Goal: Obtain resource: Obtain resource

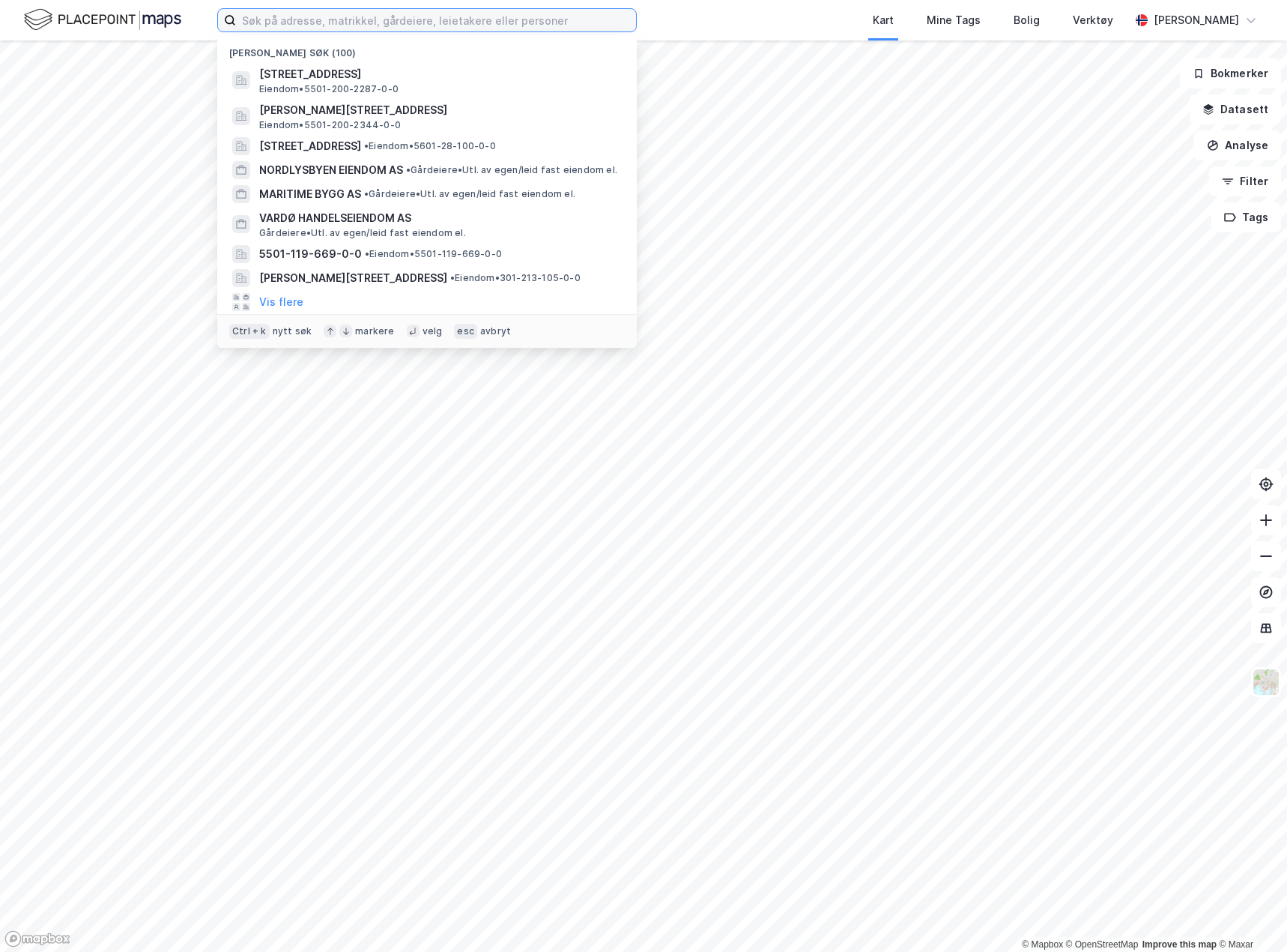
click at [510, 25] on input at bounding box center [436, 20] width 400 height 23
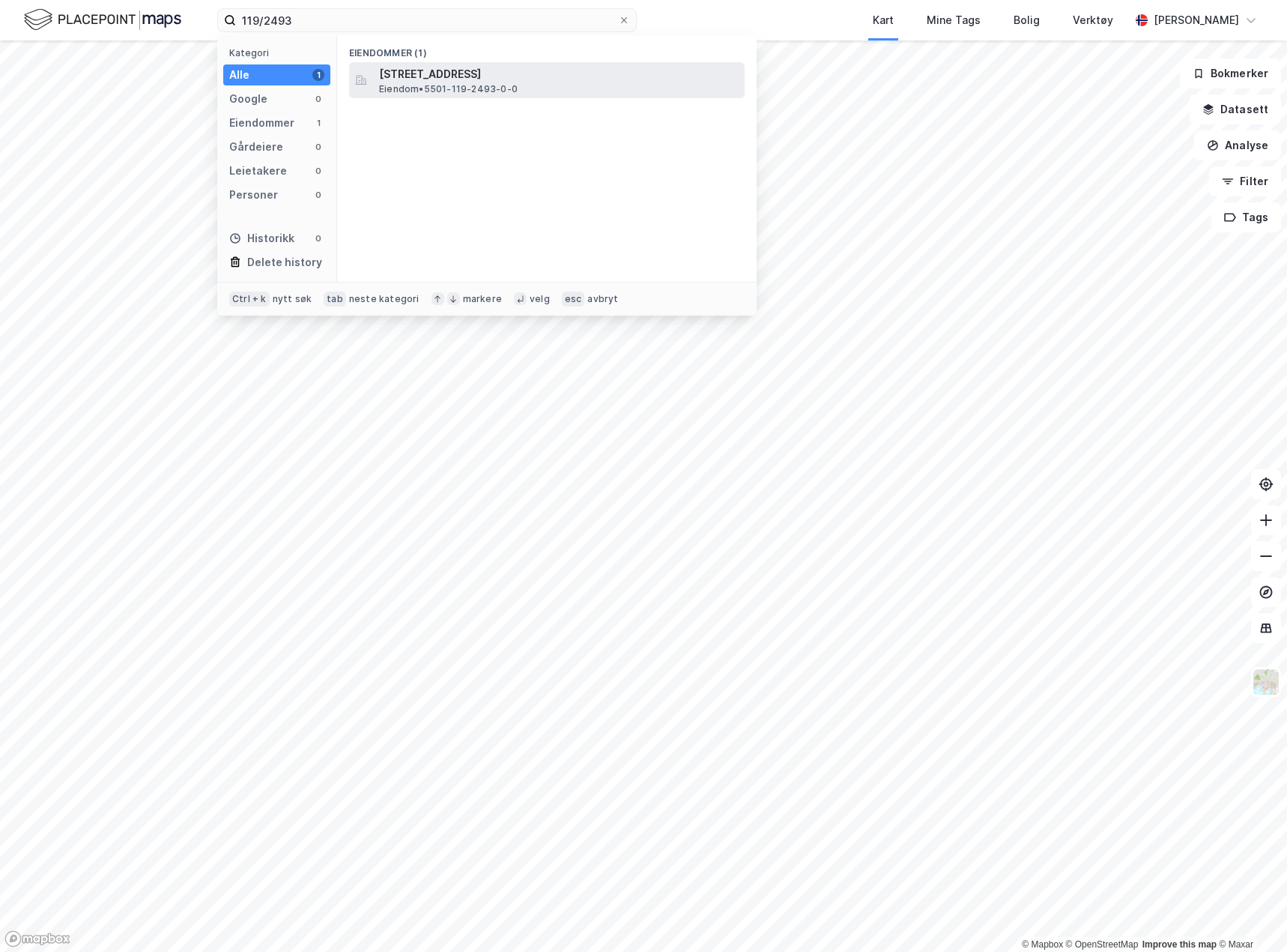
click at [510, 79] on span "[STREET_ADDRESS]" at bounding box center [559, 74] width 359 height 18
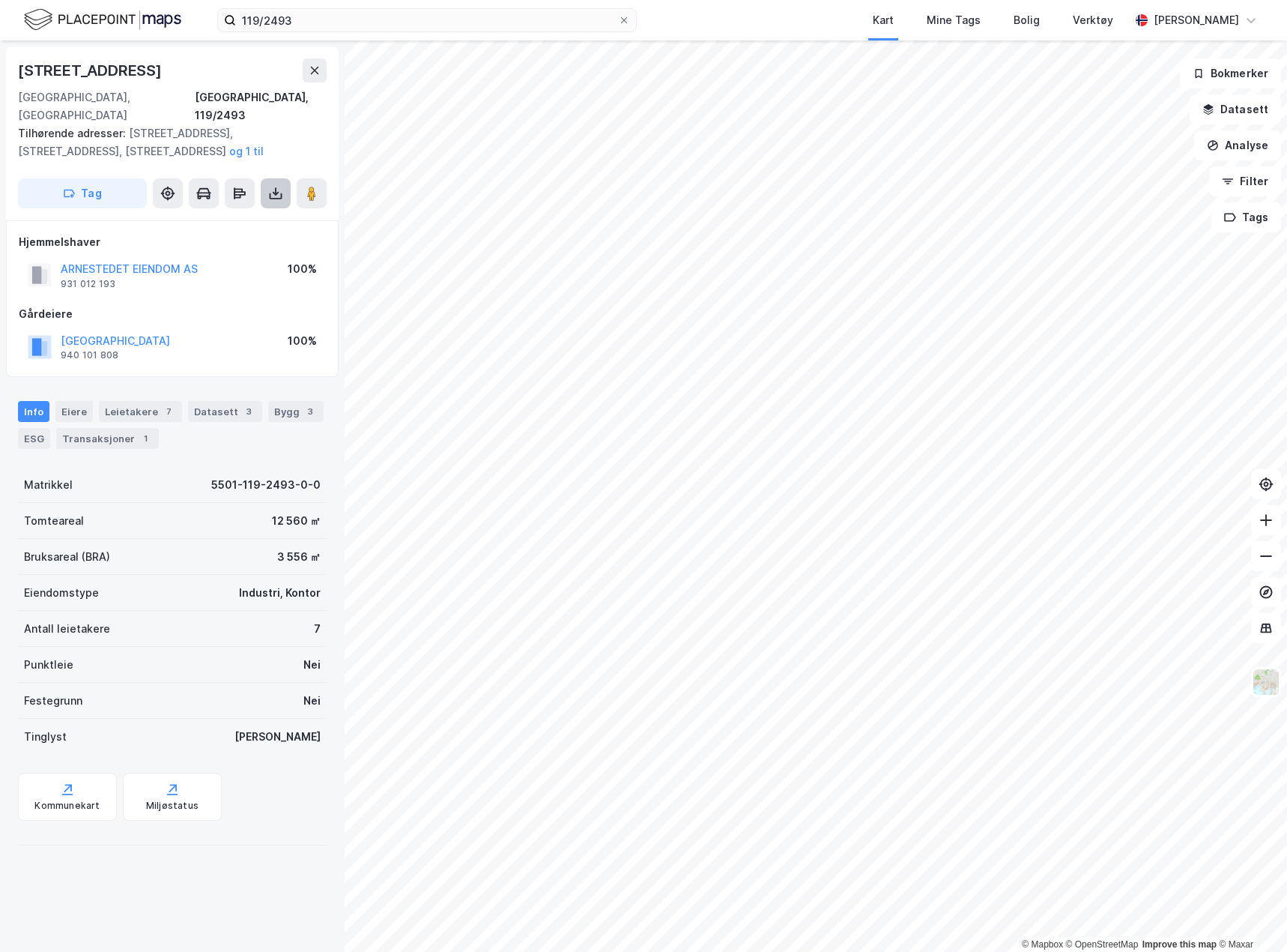
click at [274, 186] on icon at bounding box center [275, 193] width 15 height 15
click at [239, 217] on div "Last ned grunnbok" at bounding box center [201, 223] width 87 height 12
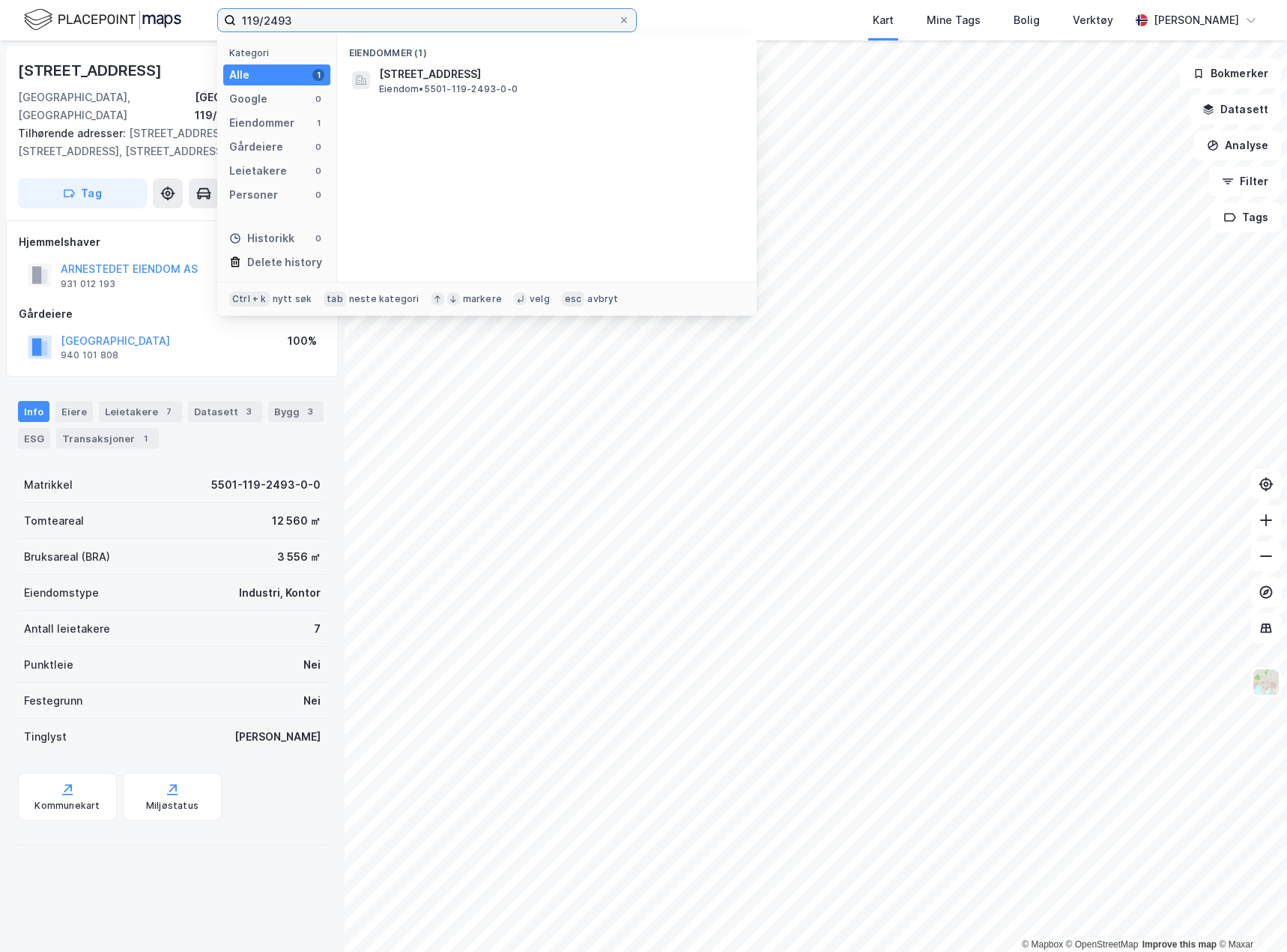
click at [270, 27] on input "119/2493" at bounding box center [427, 20] width 382 height 23
click at [271, 27] on input "119/2493" at bounding box center [427, 20] width 382 height 23
type input "123/21 [GEOGRAPHIC_DATA]"
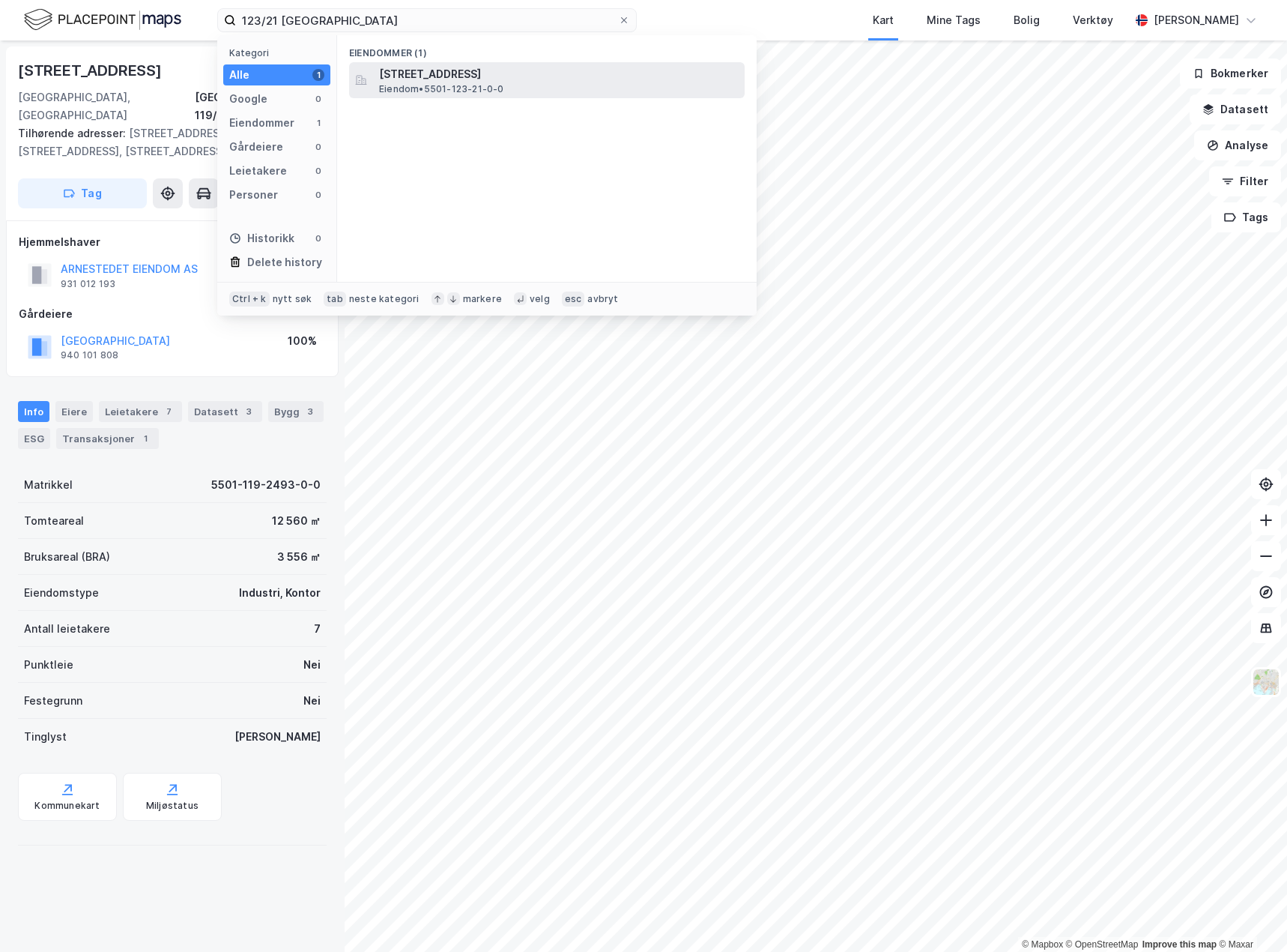
click at [476, 78] on span "[STREET_ADDRESS]" at bounding box center [559, 74] width 359 height 18
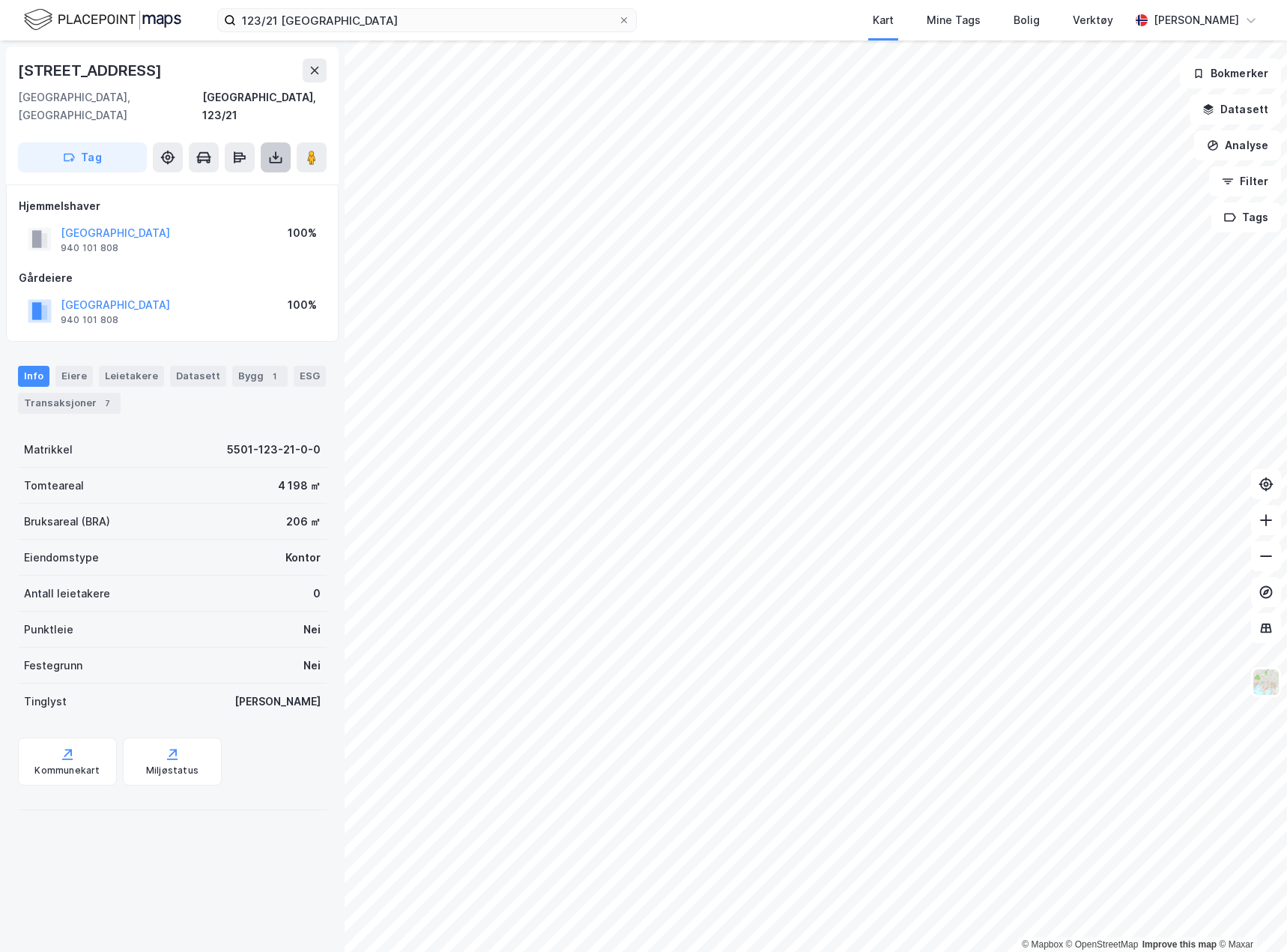
click at [282, 150] on button at bounding box center [275, 157] width 30 height 30
click at [228, 176] on div "Last ned grunnbok" at bounding box center [210, 188] width 159 height 24
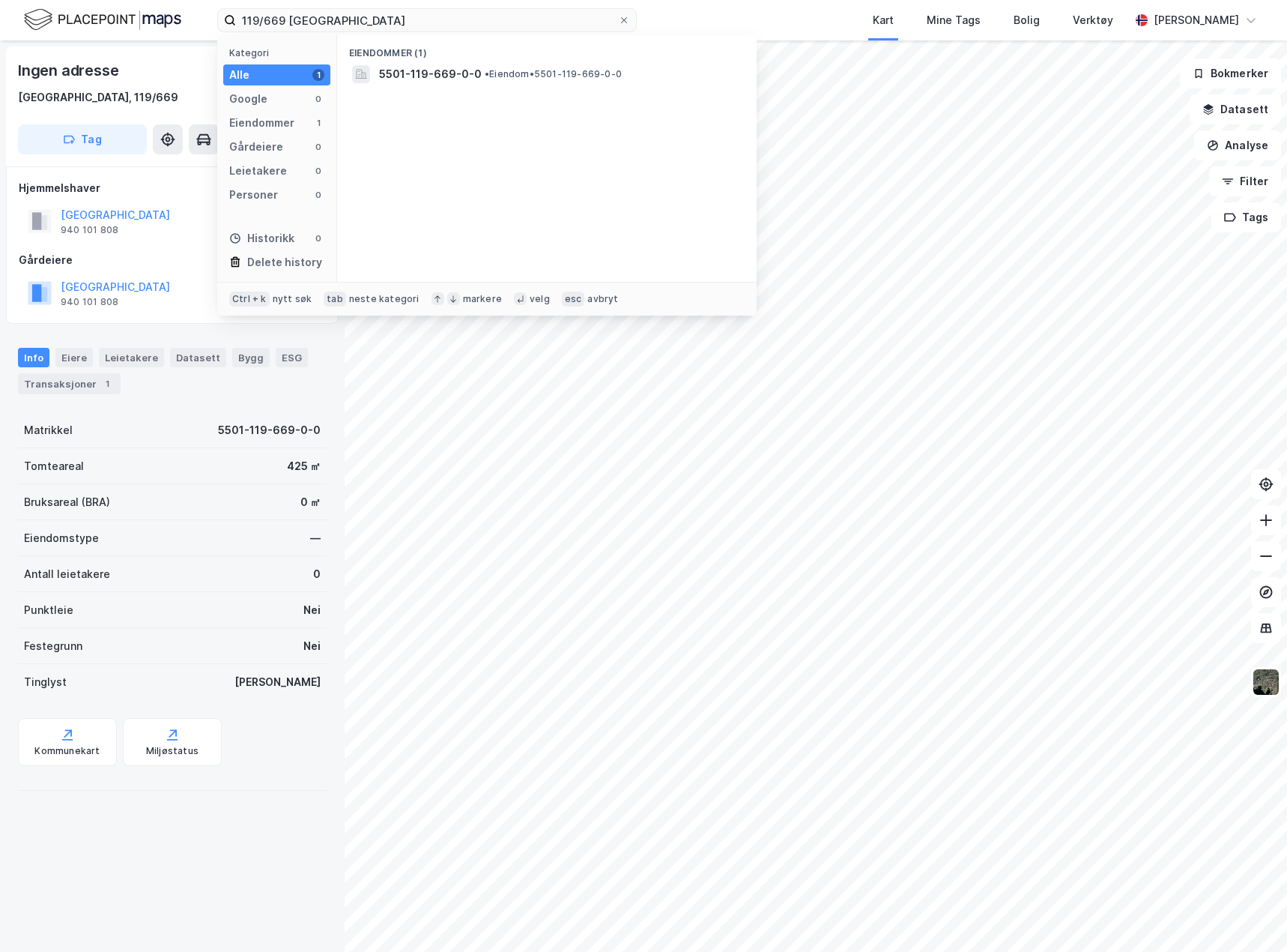
click at [304, 23] on input "119/669 [GEOGRAPHIC_DATA]" at bounding box center [427, 20] width 382 height 23
click at [265, 23] on input "119/669 tromsø" at bounding box center [427, 20] width 382 height 23
type input "119/2493 tromsø"
click at [471, 67] on span "[STREET_ADDRESS]" at bounding box center [559, 74] width 359 height 18
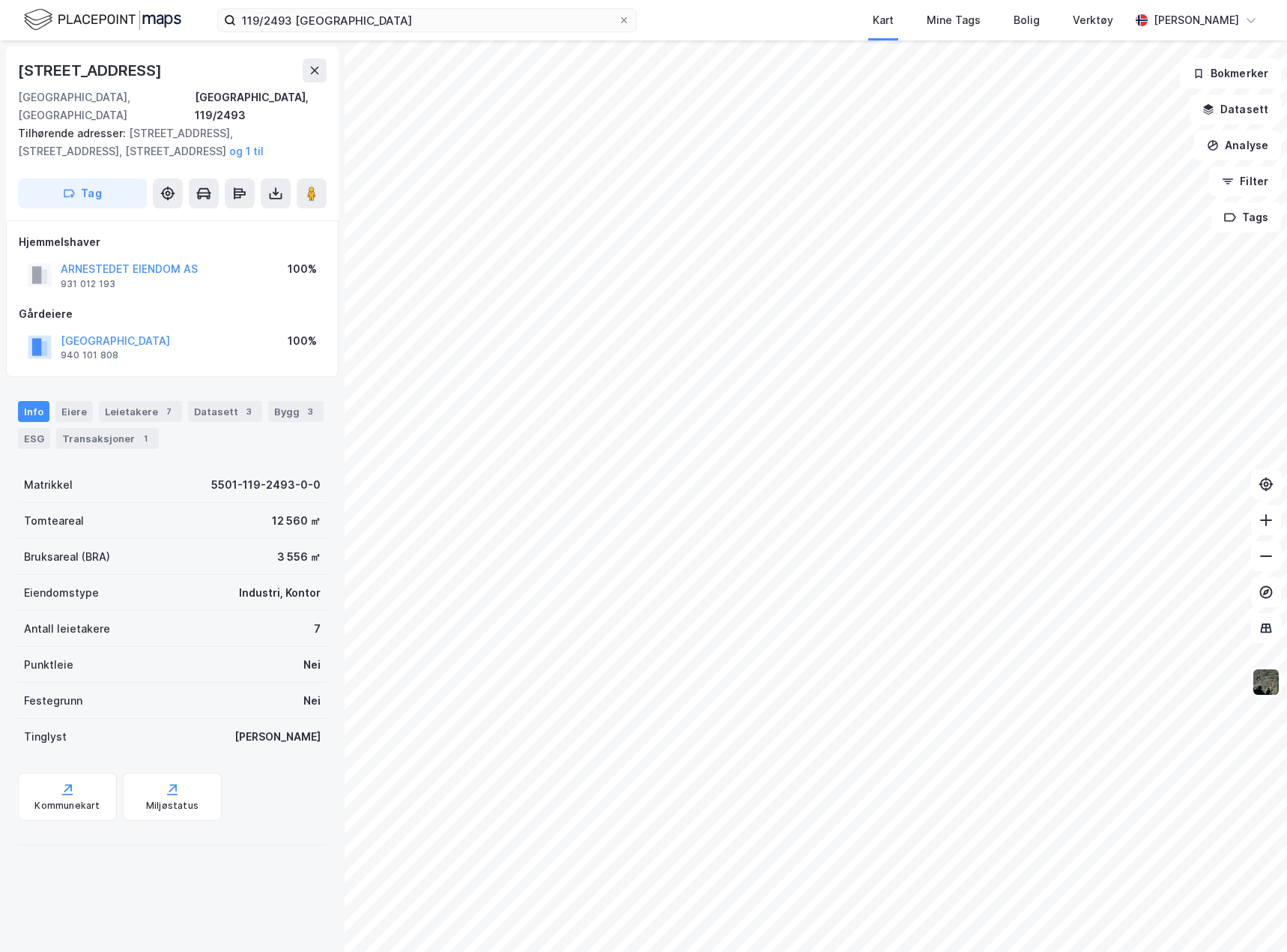
drag, startPoint x: 196, startPoint y: 55, endPoint x: 160, endPoint y: 66, distance: 37.6
click at [160, 66] on div "Stakkevollvegen 21b 9010, Tromsø, Troms Tromsø, 119/2493 Tilhørende adresser: S…" at bounding box center [172, 133] width 333 height 174
drag, startPoint x: 173, startPoint y: 72, endPoint x: 6, endPoint y: 74, distance: 167.0
click at [6, 74] on div "Stakkevollvegen 21b 9010, Tromsø, Troms Tromsø, 119/2493 Tilhørende adresser: S…" at bounding box center [172, 133] width 333 height 174
copy div "[STREET_ADDRESS]"
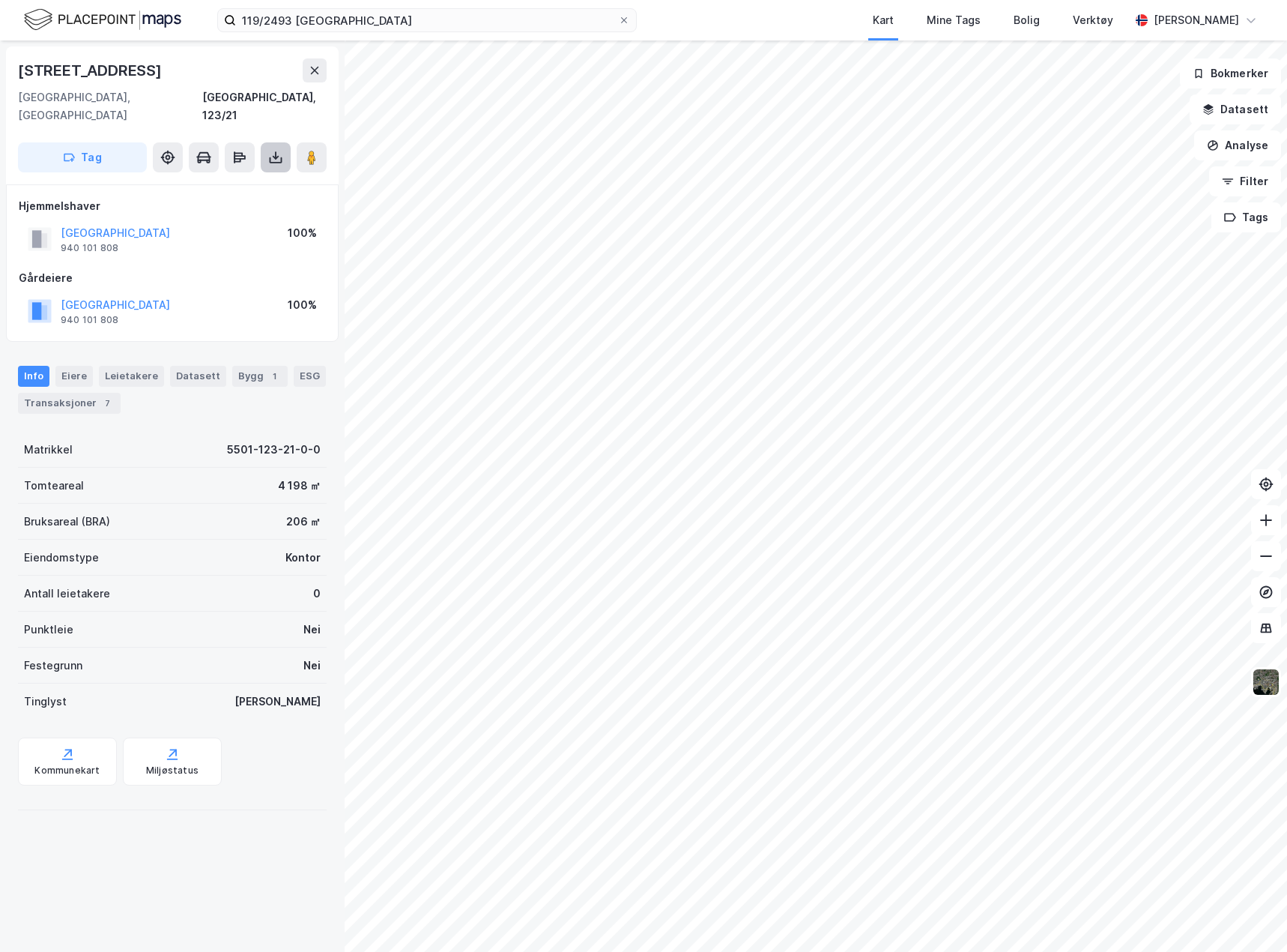
click at [271, 150] on icon at bounding box center [275, 157] width 15 height 15
click at [244, 181] on div "Last ned grunnbok" at bounding box center [201, 187] width 87 height 12
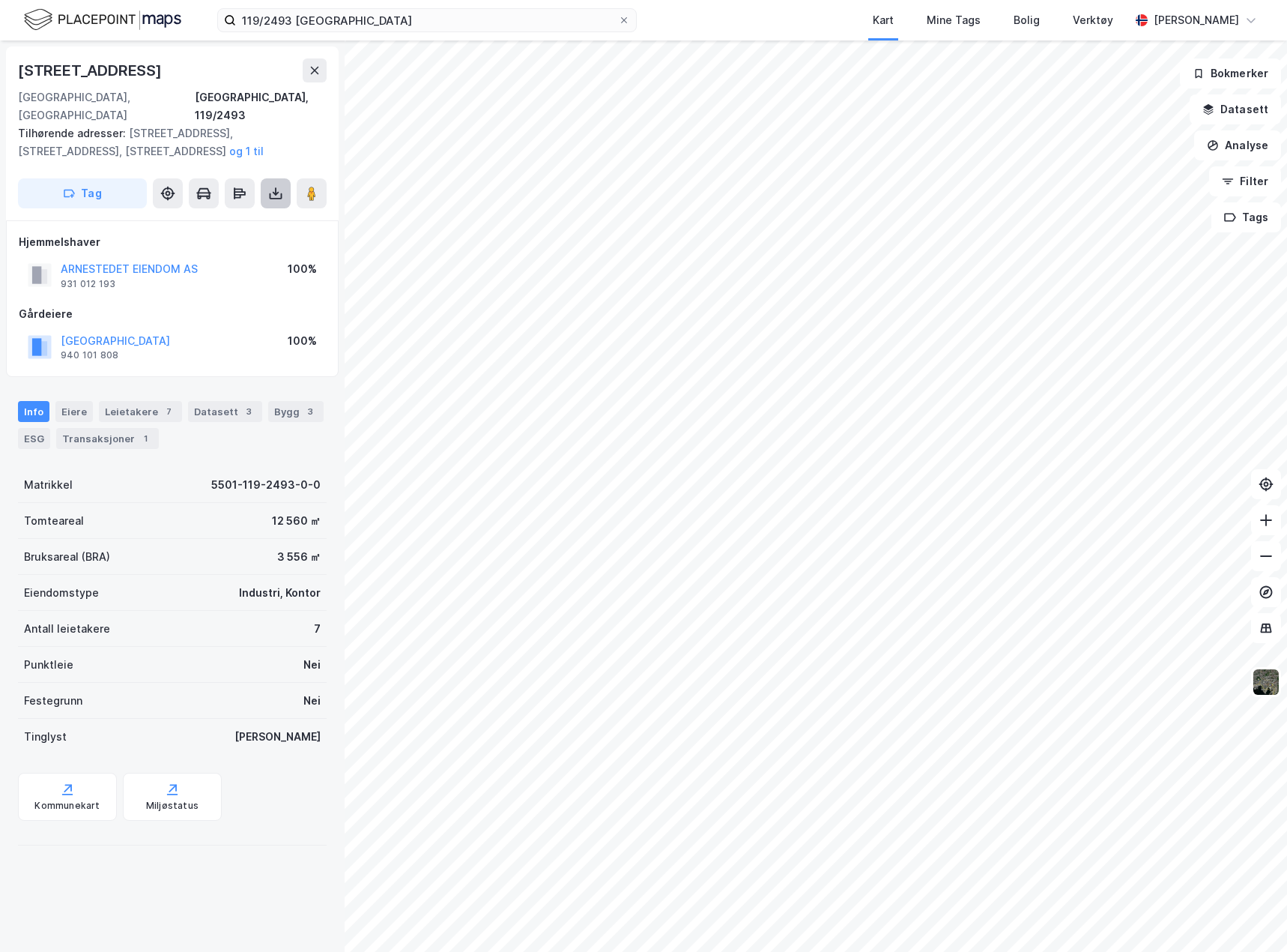
click at [267, 178] on button at bounding box center [275, 193] width 30 height 30
click at [252, 211] on div "Last ned grunnbok" at bounding box center [210, 223] width 159 height 24
click at [267, 241] on div "Last ned matrikkelrapport" at bounding box center [219, 247] width 124 height 12
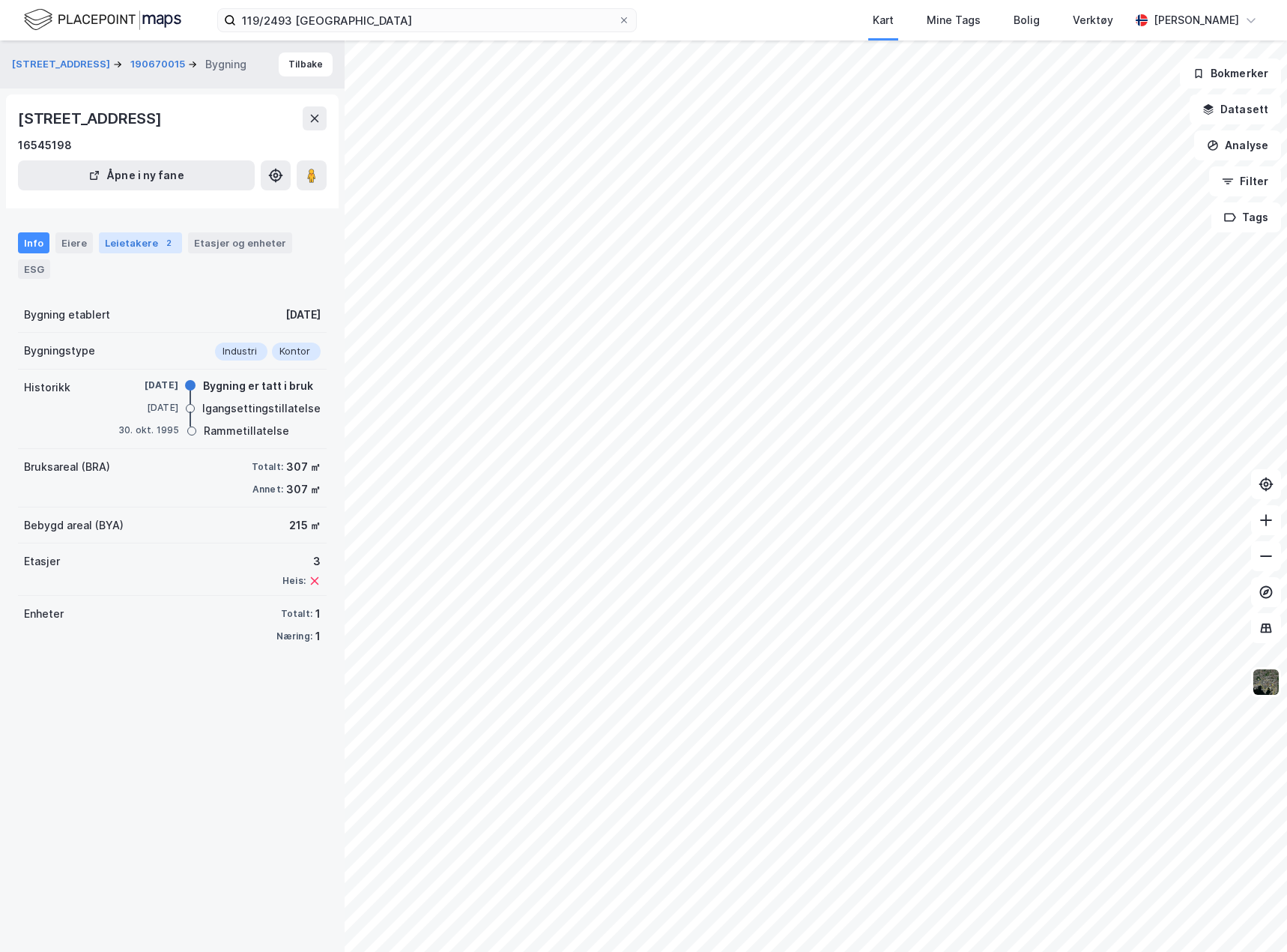
click at [165, 245] on div "2" at bounding box center [168, 243] width 15 height 15
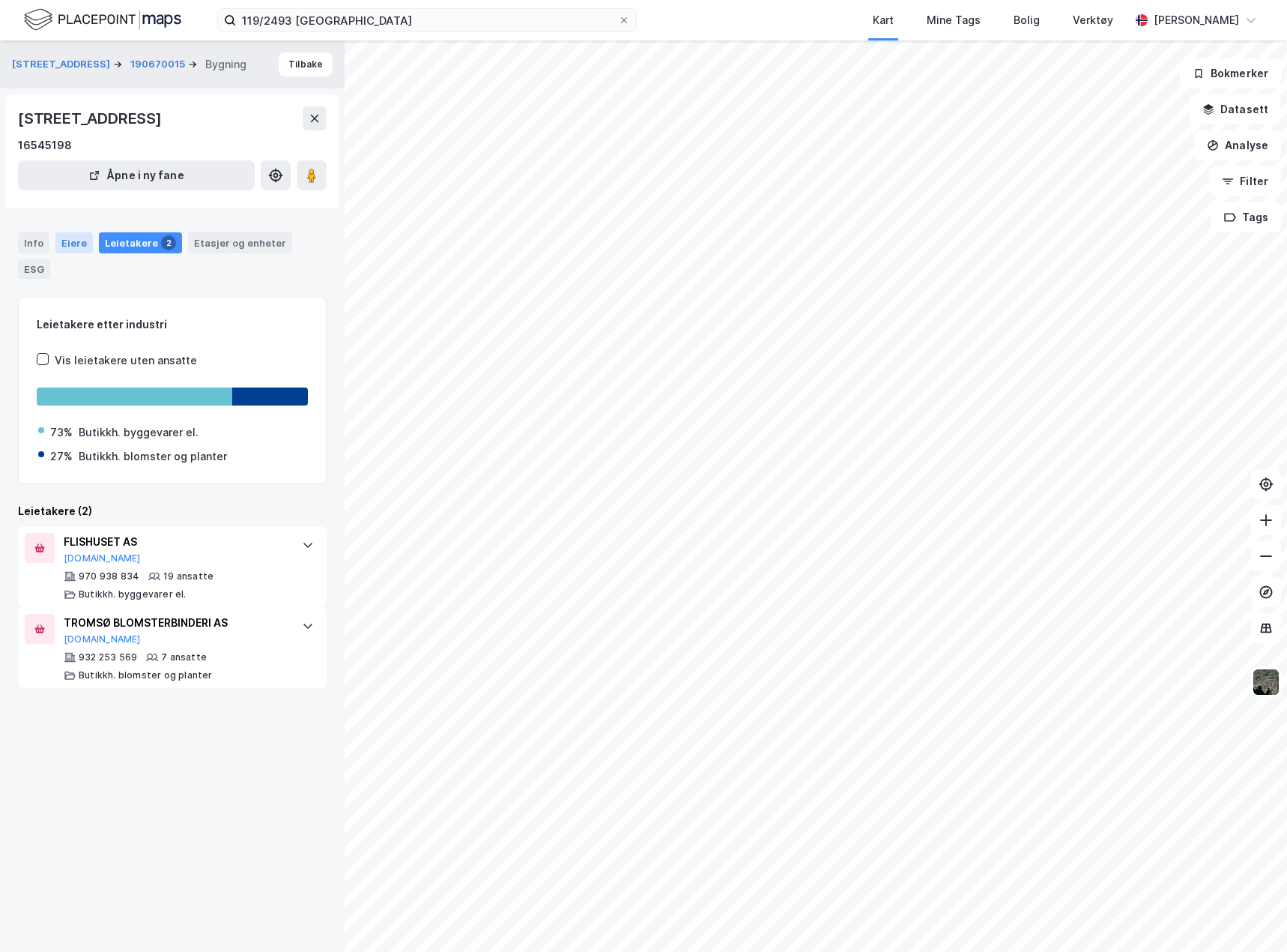
click at [60, 248] on div "Eiere" at bounding box center [74, 243] width 37 height 21
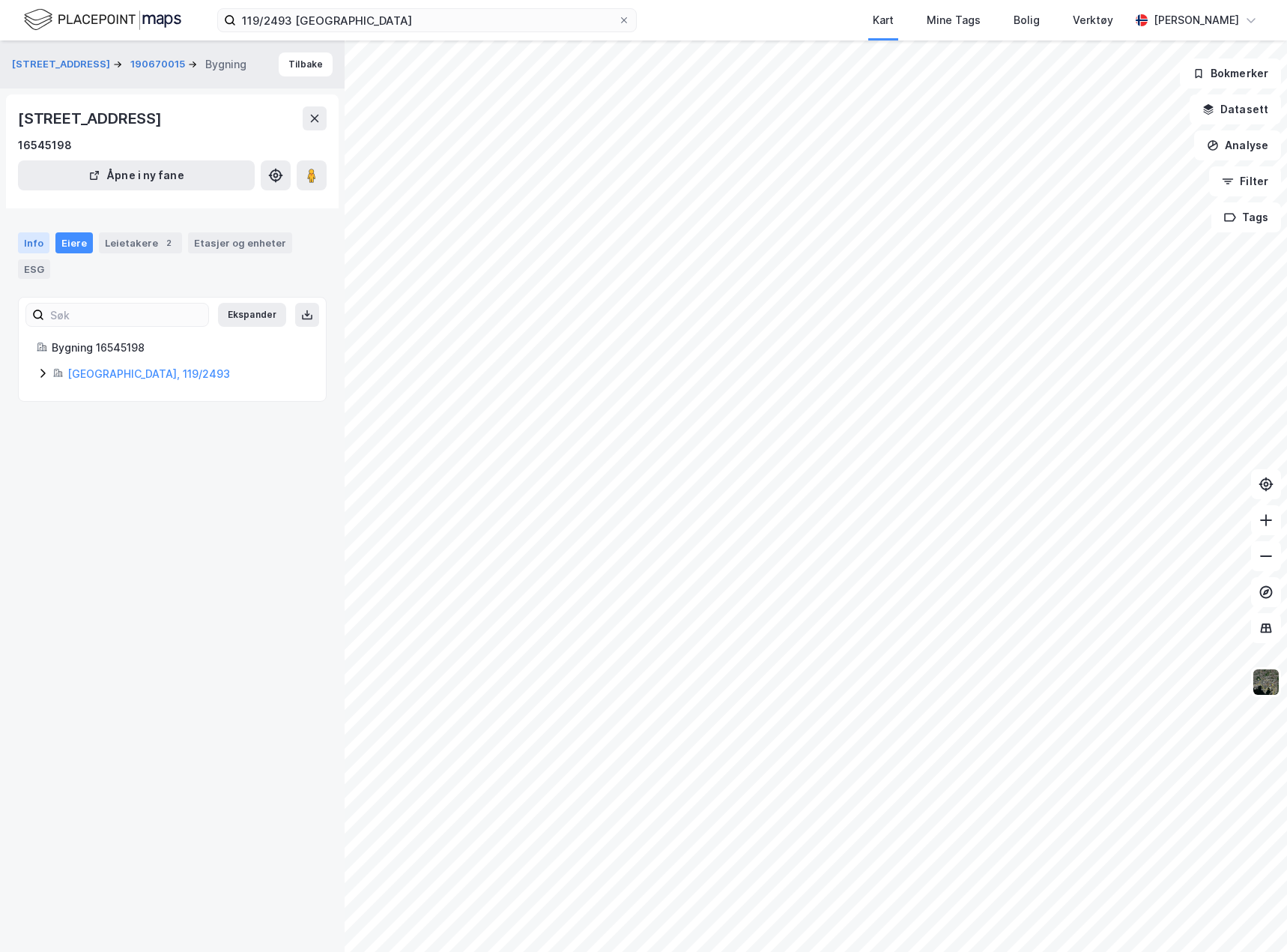
click at [30, 248] on div "Info" at bounding box center [33, 243] width 32 height 21
